Goal: Information Seeking & Learning: Learn about a topic

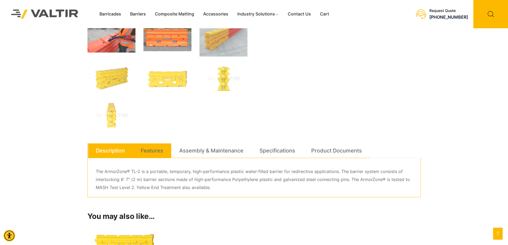
scroll to position [213, 0]
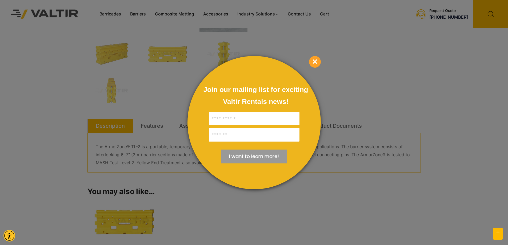
drag, startPoint x: 183, startPoint y: 147, endPoint x: 185, endPoint y: 147, distance: 2.7
click at [185, 147] on div at bounding box center [254, 122] width 508 height 245
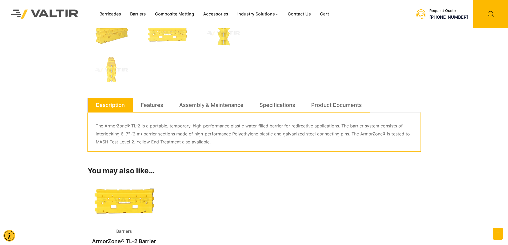
scroll to position [240, 0]
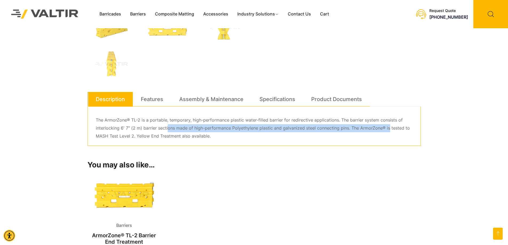
drag, startPoint x: 166, startPoint y: 127, endPoint x: 388, endPoint y: 126, distance: 221.8
click at [387, 126] on p "The ArmorZone® TL-2 is a portable, temporary, high-performance plastic water-fi…" at bounding box center [254, 128] width 317 height 24
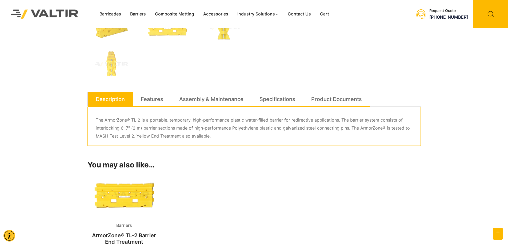
click at [392, 126] on p "The ArmorZone® TL-2 is a portable, temporary, high-performance plastic water-fi…" at bounding box center [254, 128] width 317 height 24
click at [378, 128] on p "The ArmorZone® TL-2 is a portable, temporary, high-performance plastic water-fi…" at bounding box center [254, 128] width 317 height 24
click at [189, 125] on p "The ArmorZone® TL-2 is a portable, temporary, high-performance plastic water-fi…" at bounding box center [254, 128] width 317 height 24
click at [251, 131] on p "The ArmorZone® TL-2 is a portable, temporary, high-performance plastic water-fi…" at bounding box center [254, 128] width 317 height 24
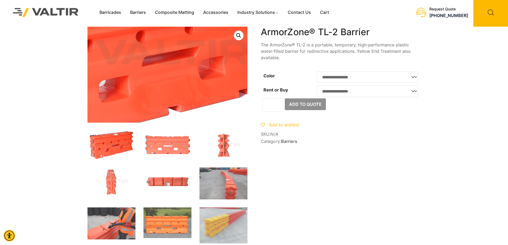
scroll to position [0, 0]
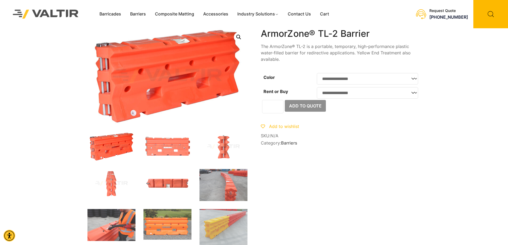
click at [399, 80] on select "**********" at bounding box center [367, 78] width 101 height 11
select select "******"
click at [317, 73] on select "**********" at bounding box center [367, 78] width 101 height 11
click at [412, 95] on select "**********" at bounding box center [367, 92] width 101 height 11
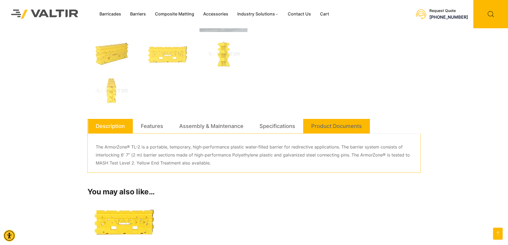
scroll to position [267, 0]
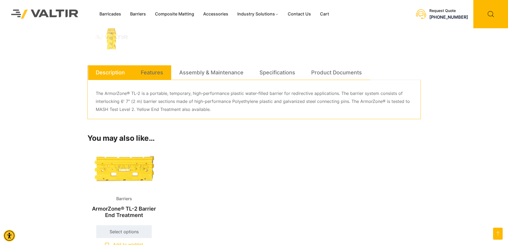
click at [151, 75] on link "Features" at bounding box center [152, 72] width 22 height 14
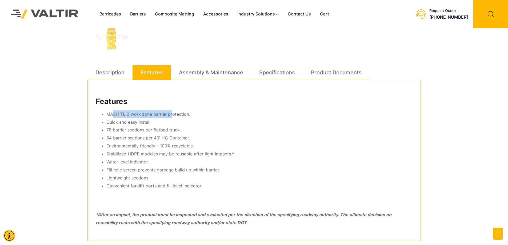
drag, startPoint x: 113, startPoint y: 111, endPoint x: 171, endPoint y: 113, distance: 58.1
click at [171, 113] on li "MASH TL-2 work zone barrier protection." at bounding box center [259, 114] width 306 height 8
click at [165, 119] on li "Quick and easy install." at bounding box center [259, 122] width 306 height 8
drag, startPoint x: 118, startPoint y: 113, endPoint x: 144, endPoint y: 117, distance: 26.4
click at [146, 114] on li "MASH TL-2 work zone barrier protection." at bounding box center [259, 114] width 306 height 8
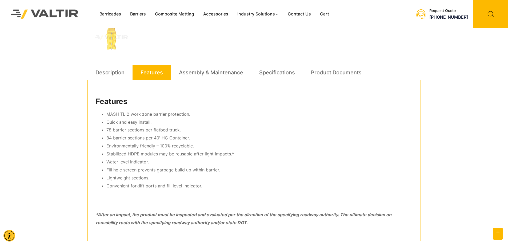
click at [138, 120] on li "Quick and easy install." at bounding box center [259, 122] width 306 height 8
drag, startPoint x: 111, startPoint y: 137, endPoint x: 190, endPoint y: 139, distance: 79.0
click at [190, 139] on li "84 barrier sections per 40′ HC Container." at bounding box center [259, 138] width 306 height 8
click at [177, 137] on li "84 barrier sections per 40′ HC Container." at bounding box center [259, 138] width 306 height 8
drag, startPoint x: 131, startPoint y: 139, endPoint x: 199, endPoint y: 138, distance: 67.5
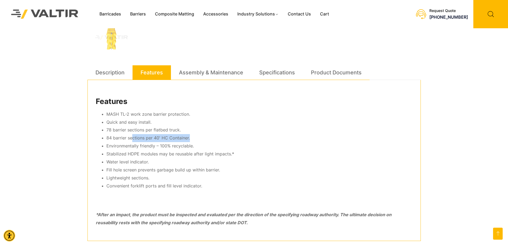
click at [199, 138] on li "84 barrier sections per 40′ HC Container." at bounding box center [259, 138] width 306 height 8
click at [189, 140] on li "84 barrier sections per 40′ HC Container." at bounding box center [259, 138] width 306 height 8
click at [173, 142] on li "Environmentally friendly – 100% recyclable." at bounding box center [259, 146] width 306 height 8
drag, startPoint x: 125, startPoint y: 154, endPoint x: 232, endPoint y: 153, distance: 107.7
click at [232, 153] on li "Stabilized HDPE modules may be reusable after light impacts.*" at bounding box center [259, 154] width 306 height 8
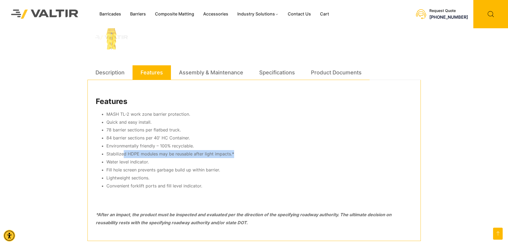
click at [185, 158] on li "Stabilized HDPE modules may be reusable after light impacts.*" at bounding box center [259, 154] width 306 height 8
drag, startPoint x: 109, startPoint y: 163, endPoint x: 151, endPoint y: 162, distance: 42.9
click at [151, 162] on li "Water level indicator." at bounding box center [259, 162] width 306 height 8
click at [156, 163] on li "Water level indicator." at bounding box center [259, 162] width 306 height 8
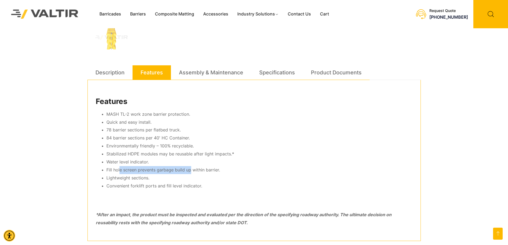
drag, startPoint x: 119, startPoint y: 171, endPoint x: 189, endPoint y: 169, distance: 69.9
click at [189, 169] on li "Fill hole screen prevents garbage build up within barrier." at bounding box center [259, 170] width 306 height 8
click at [112, 170] on li "Fill hole screen prevents garbage build up within barrier." at bounding box center [259, 170] width 306 height 8
drag, startPoint x: 117, startPoint y: 169, endPoint x: 171, endPoint y: 169, distance: 53.9
click at [171, 169] on li "Fill hole screen prevents garbage build up within barrier." at bounding box center [259, 170] width 306 height 8
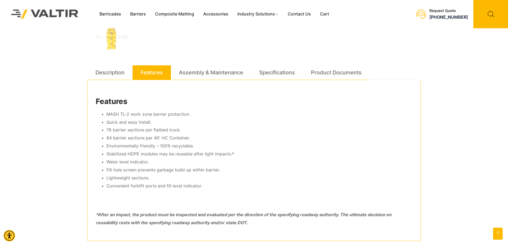
click at [187, 170] on li "Fill hole screen prevents garbage build up within barrier." at bounding box center [259, 170] width 306 height 8
drag, startPoint x: 143, startPoint y: 171, endPoint x: 204, endPoint y: 172, distance: 61.1
click at [204, 172] on li "Fill hole screen prevents garbage build up within barrier." at bounding box center [259, 170] width 306 height 8
click at [190, 173] on li "Fill hole screen prevents garbage build up within barrier." at bounding box center [259, 170] width 306 height 8
click at [181, 171] on li "Fill hole screen prevents garbage build up within barrier." at bounding box center [259, 170] width 306 height 8
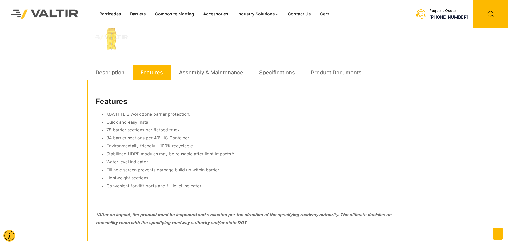
click at [151, 169] on li "Fill hole screen prevents garbage build up within barrier." at bounding box center [259, 170] width 306 height 8
click at [125, 170] on li "Fill hole screen prevents garbage build up within barrier." at bounding box center [259, 170] width 306 height 8
drag, startPoint x: 118, startPoint y: 172, endPoint x: 190, endPoint y: 180, distance: 72.5
click at [190, 180] on ul "MASH TL-2 work zone barrier protection. Quick and easy install. 78 barrier sect…" at bounding box center [254, 150] width 317 height 80
click at [202, 183] on li "Convenient forklift ports and fill level indicator." at bounding box center [259, 186] width 306 height 8
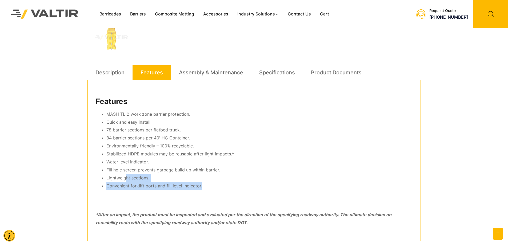
drag, startPoint x: 196, startPoint y: 188, endPoint x: 127, endPoint y: 179, distance: 70.5
click at [127, 179] on ul "MASH TL-2 work zone barrier protection. Quick and easy install. 78 barrier sect…" at bounding box center [254, 150] width 317 height 80
click at [147, 119] on li "Quick and easy install." at bounding box center [259, 122] width 306 height 8
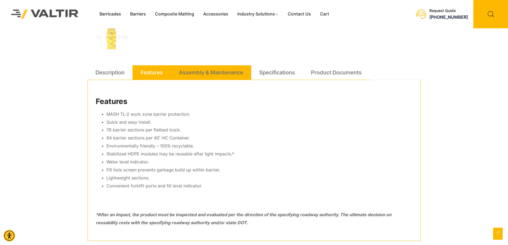
click at [183, 70] on link "Assembly & Maintenance" at bounding box center [211, 72] width 64 height 14
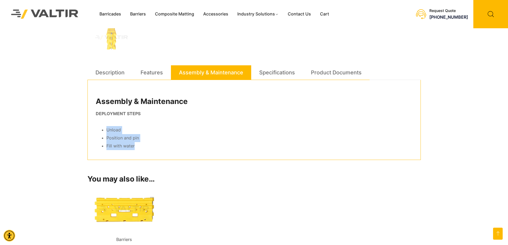
drag, startPoint x: 108, startPoint y: 129, endPoint x: 140, endPoint y: 146, distance: 35.8
click at [140, 146] on ul "Unload Position and pin Fill with water" at bounding box center [254, 138] width 317 height 24
click at [159, 144] on li "Fill with water" at bounding box center [259, 146] width 306 height 8
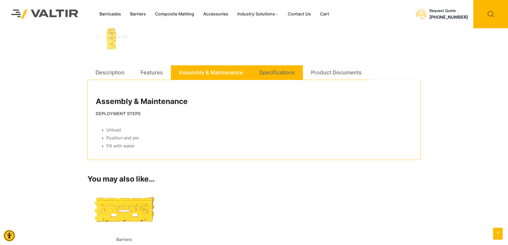
click at [273, 75] on link "Specifications" at bounding box center [277, 72] width 36 height 14
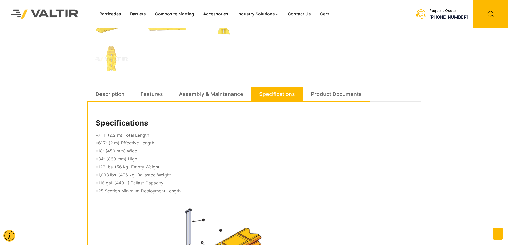
scroll to position [240, 0]
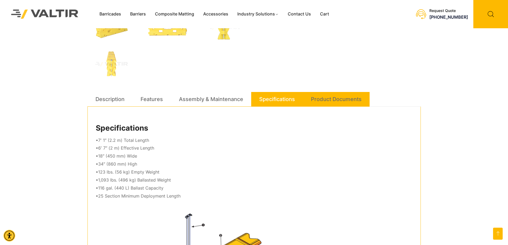
click at [331, 100] on link "Product Documents" at bounding box center [336, 99] width 51 height 14
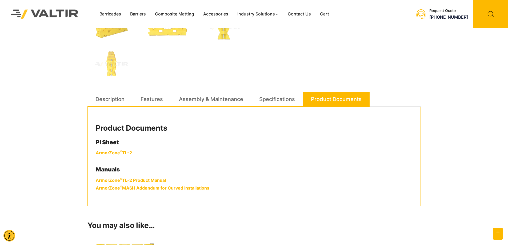
click at [125, 154] on link "ArmorZone ® TL-2" at bounding box center [114, 152] width 36 height 5
click at [137, 181] on link "ArmorZone ® TL-2 Product Manual" at bounding box center [131, 180] width 70 height 5
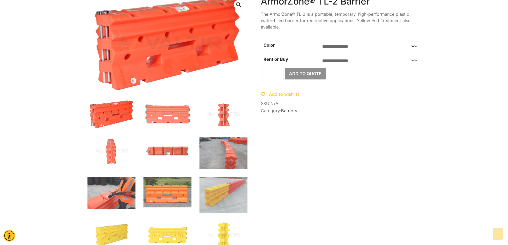
scroll to position [0, 0]
